Goal: Check status: Check status

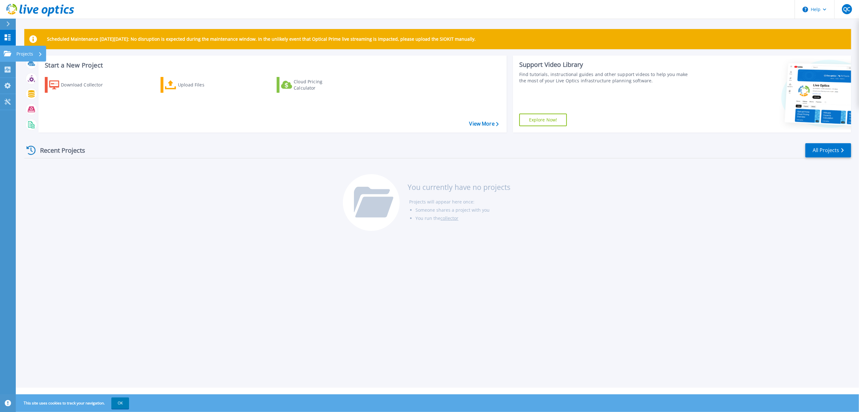
click at [20, 57] on p "Projects" at bounding box center [24, 54] width 17 height 16
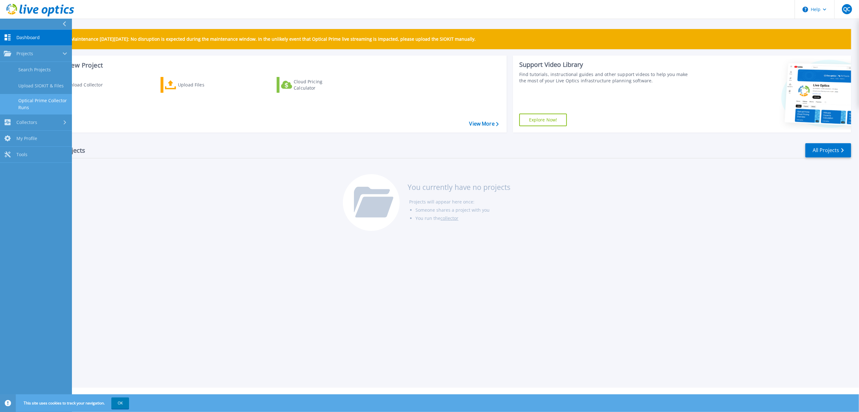
click at [45, 98] on link "Optical Prime Collector Runs" at bounding box center [36, 104] width 72 height 20
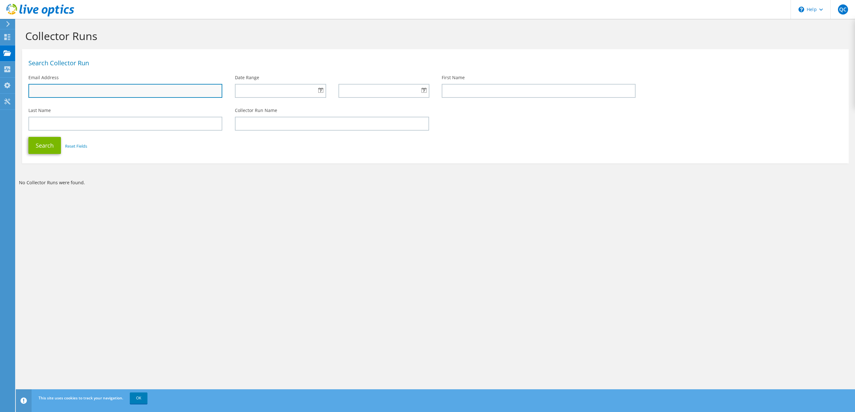
click at [61, 92] on input "text" at bounding box center [125, 91] width 194 height 14
type input "[PERSON_NAME][EMAIL_ADDRESS][DOMAIN_NAME]"
click at [45, 144] on button "Search" at bounding box center [44, 145] width 33 height 17
drag, startPoint x: 66, startPoint y: 91, endPoint x: 24, endPoint y: 90, distance: 42.0
click at [24, 90] on div "Email Address lee@navarr.net" at bounding box center [125, 86] width 206 height 30
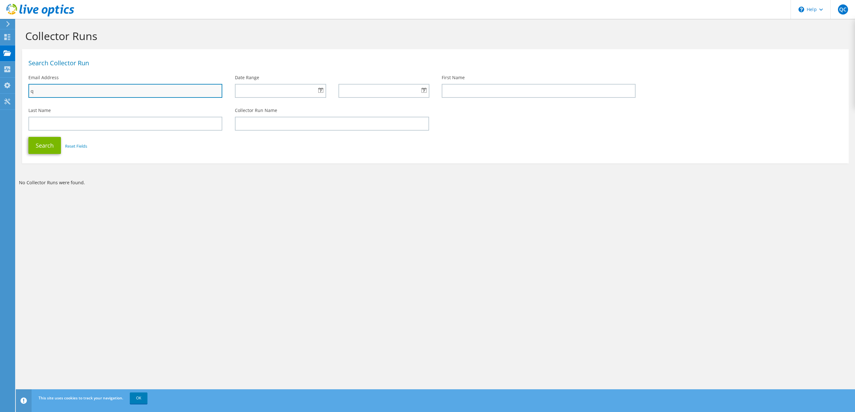
type input "[PERSON_NAME][EMAIL_ADDRESS][DOMAIN_NAME]"
click at [48, 142] on button "Search" at bounding box center [44, 145] width 33 height 17
click at [10, 103] on icon at bounding box center [7, 101] width 8 height 6
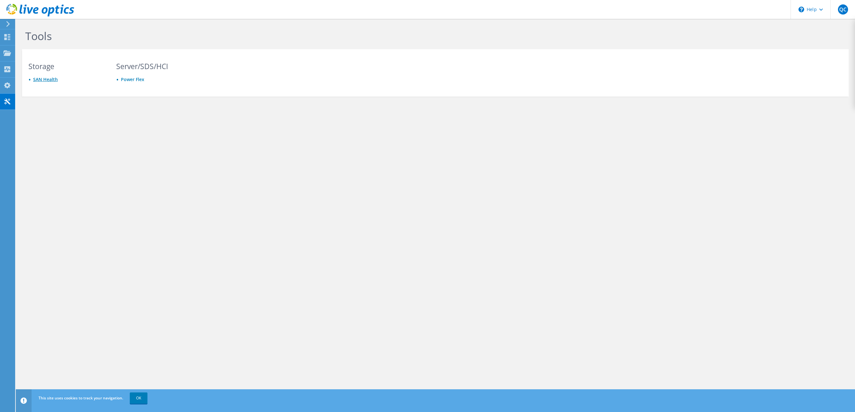
click at [43, 80] on link "SAN Health" at bounding box center [45, 79] width 25 height 6
